Goal: Find specific page/section: Find specific page/section

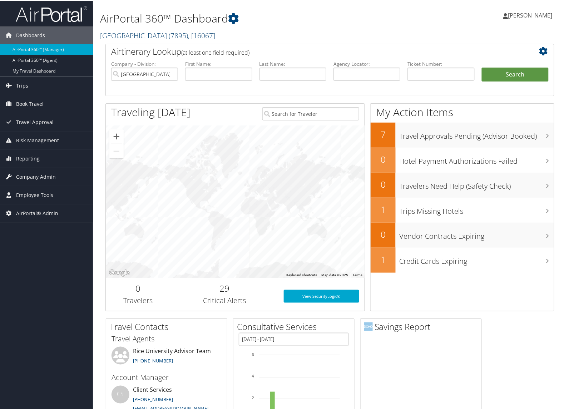
click at [146, 33] on link "[GEOGRAPHIC_DATA] ( 7895 ) , [ 16067 ]" at bounding box center [157, 35] width 115 height 10
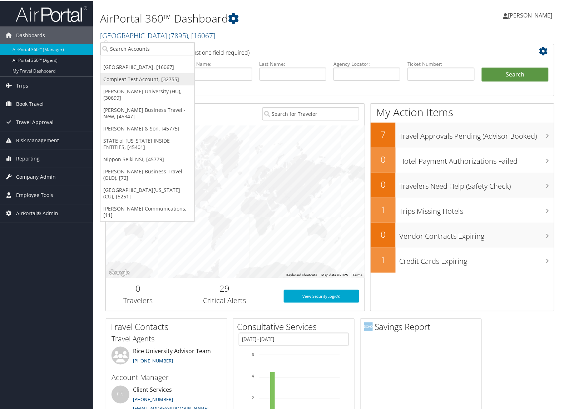
click at [128, 79] on link "Compleat Test Account, [32755]" at bounding box center [147, 78] width 94 height 12
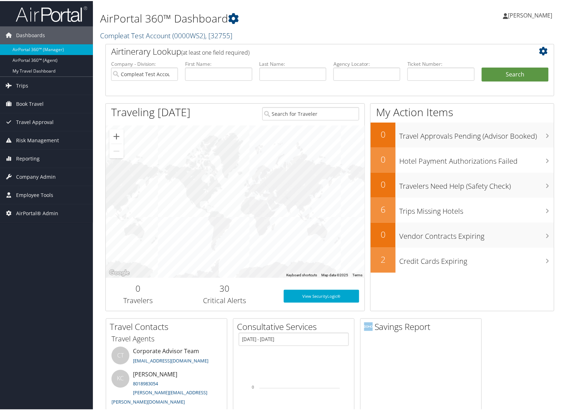
click at [132, 33] on link "Compleat Test Account ( 0000WS2 ) , [ 32755 ]" at bounding box center [166, 35] width 132 height 10
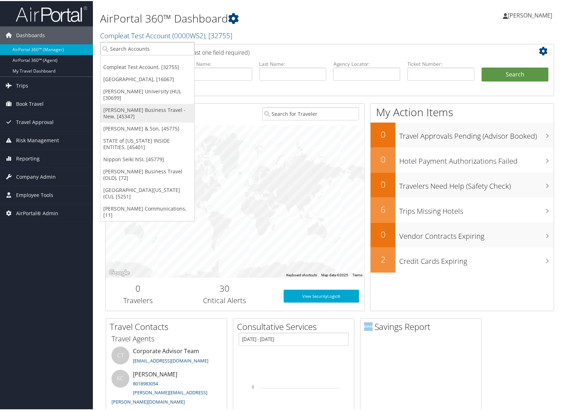
click at [124, 103] on link "[PERSON_NAME] Business Travel - New, [45347]" at bounding box center [147, 112] width 94 height 19
